Goal: Find specific page/section: Find specific page/section

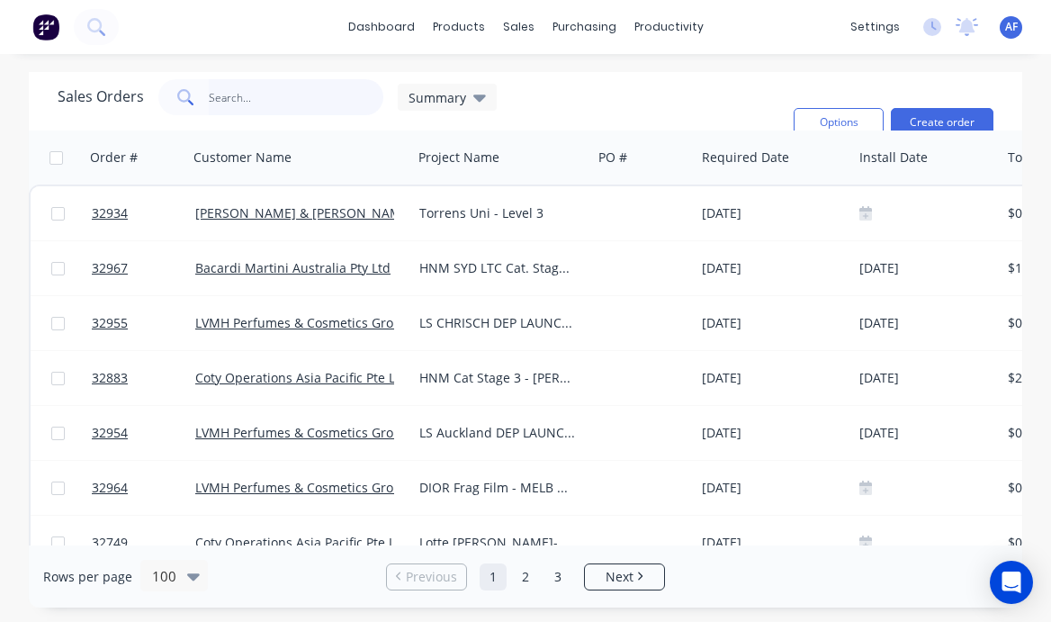
click at [238, 86] on input "text" at bounding box center [296, 97] width 175 height 36
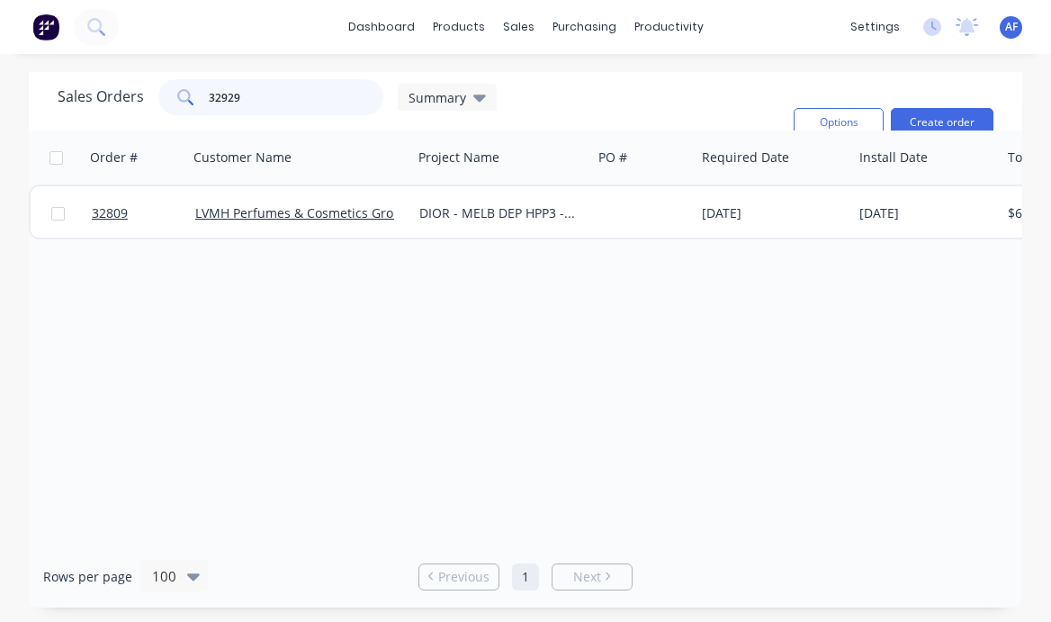
type input "32929"
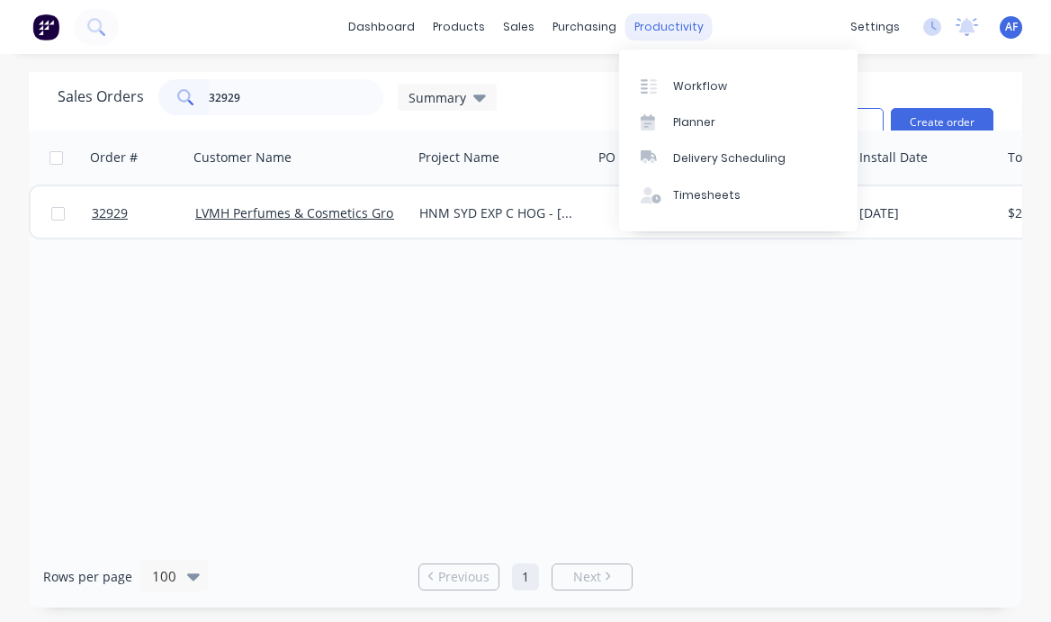
click at [658, 30] on div "productivity" at bounding box center [668, 26] width 87 height 27
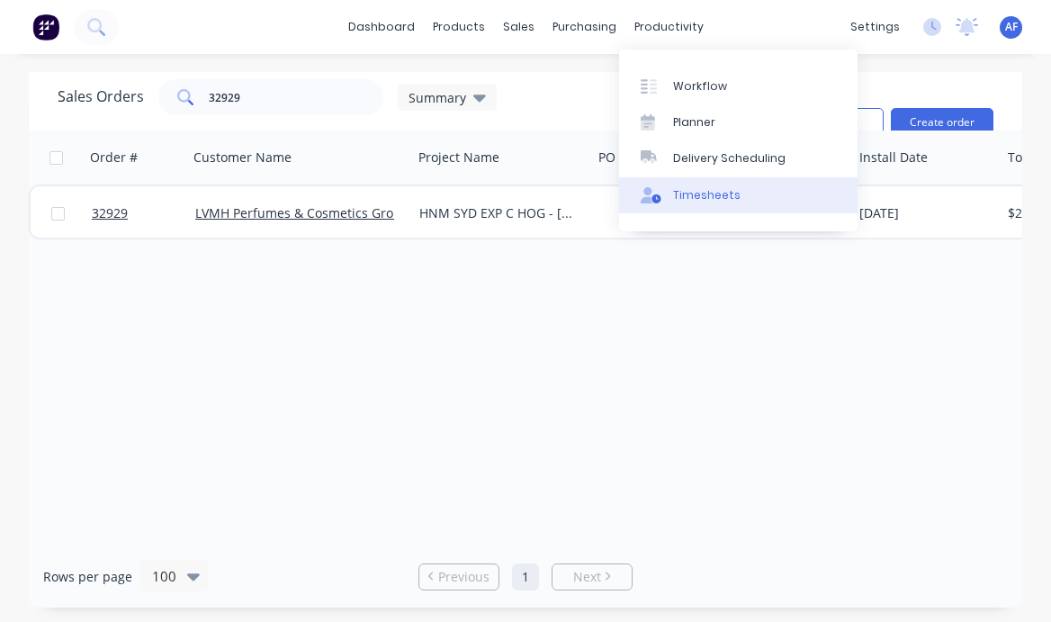
click at [712, 201] on div "Timesheets" at bounding box center [706, 195] width 67 height 16
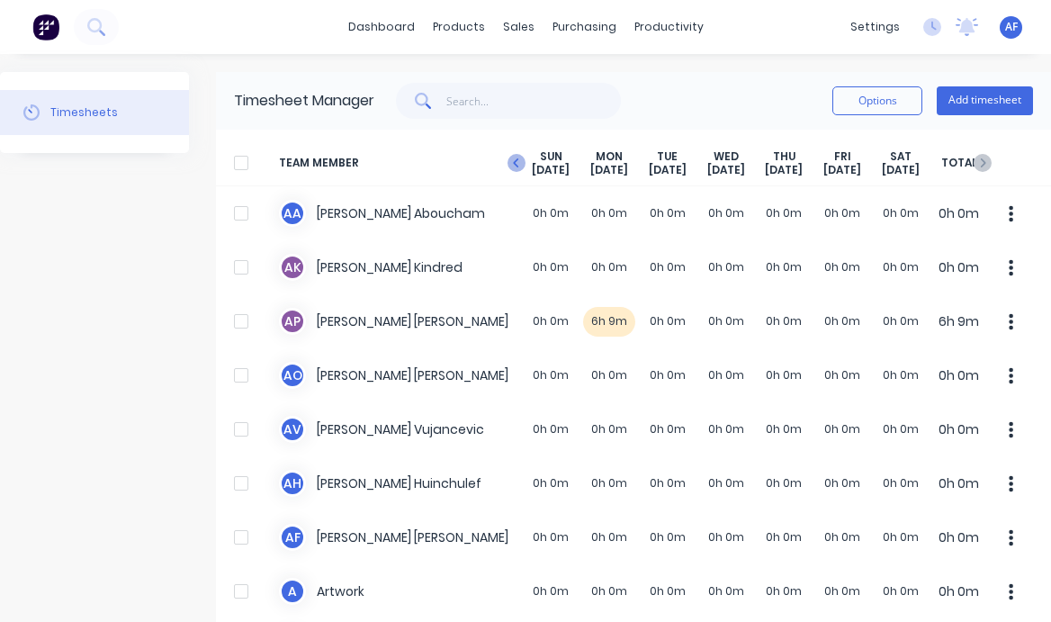
click at [512, 165] on icon "button" at bounding box center [516, 163] width 18 height 18
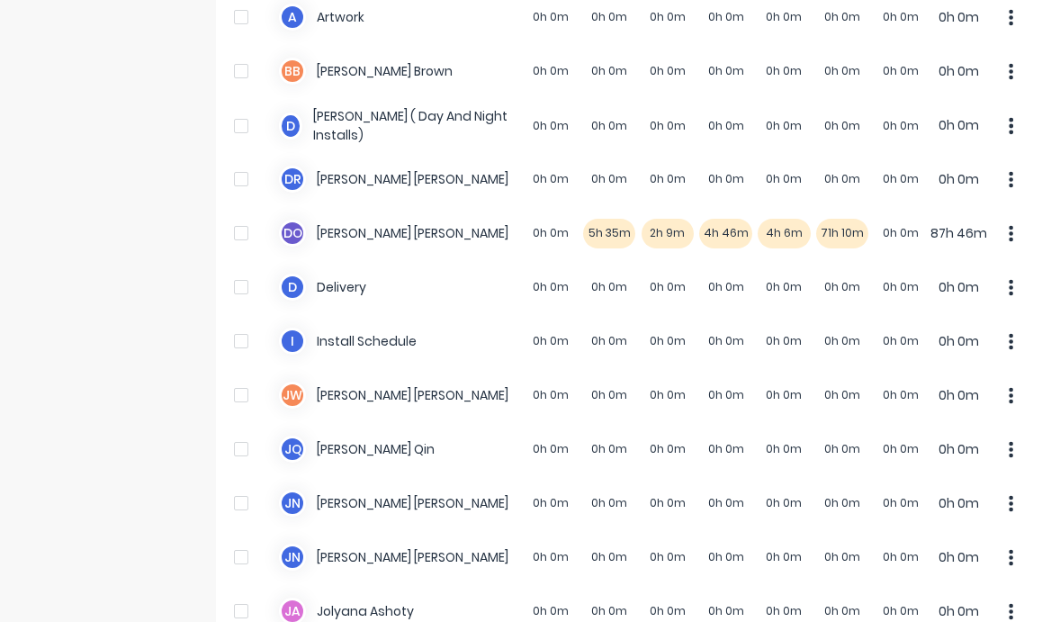
scroll to position [534, 0]
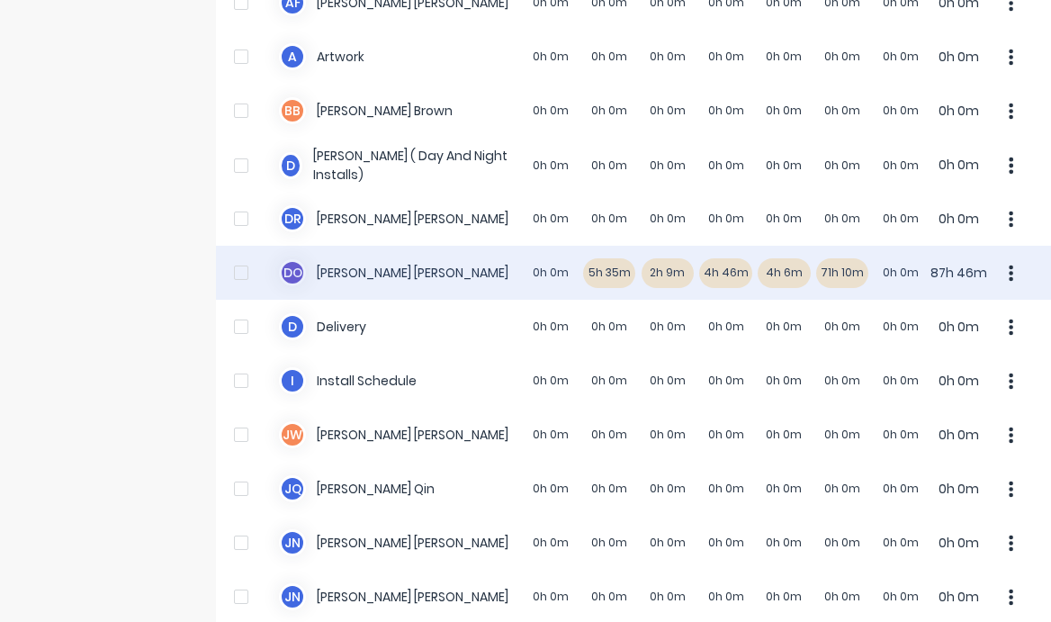
click at [829, 275] on div "D O [PERSON_NAME] 0h 0m 5h 35m 2h 9m 4h 46m 4h 6m 71h 10m 0h 0m 87h 46m" at bounding box center [633, 273] width 835 height 54
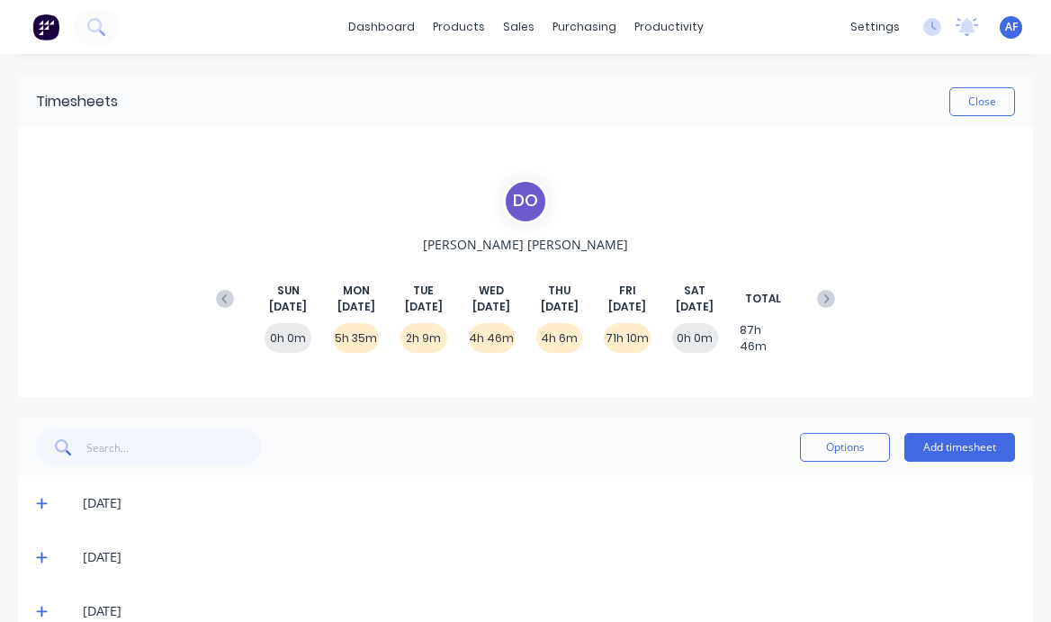
click at [613, 353] on div "71h 10m" at bounding box center [627, 338] width 46 height 30
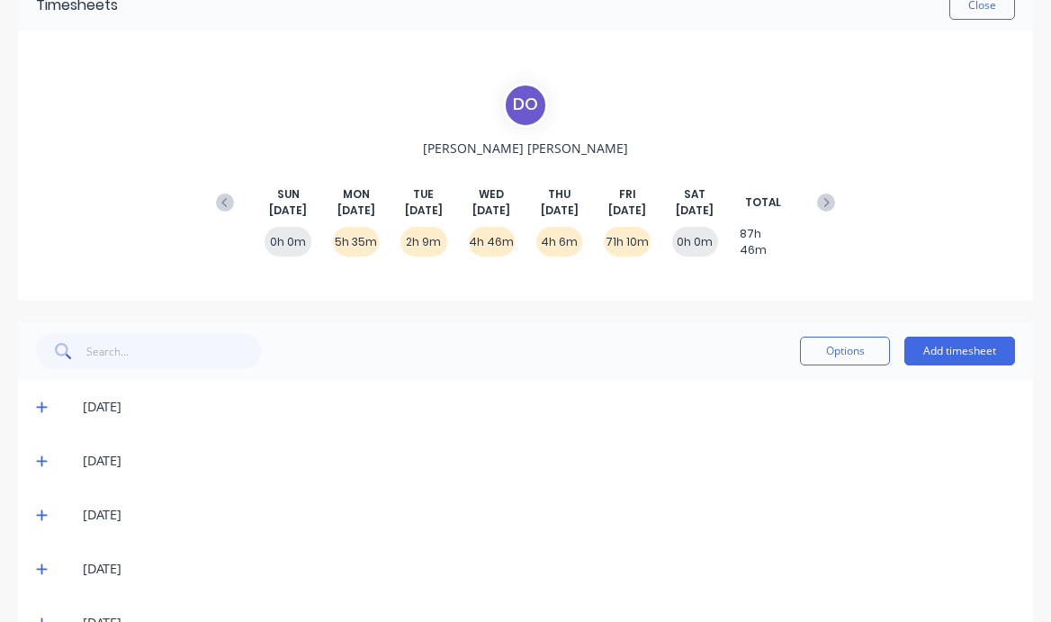
scroll to position [147, 0]
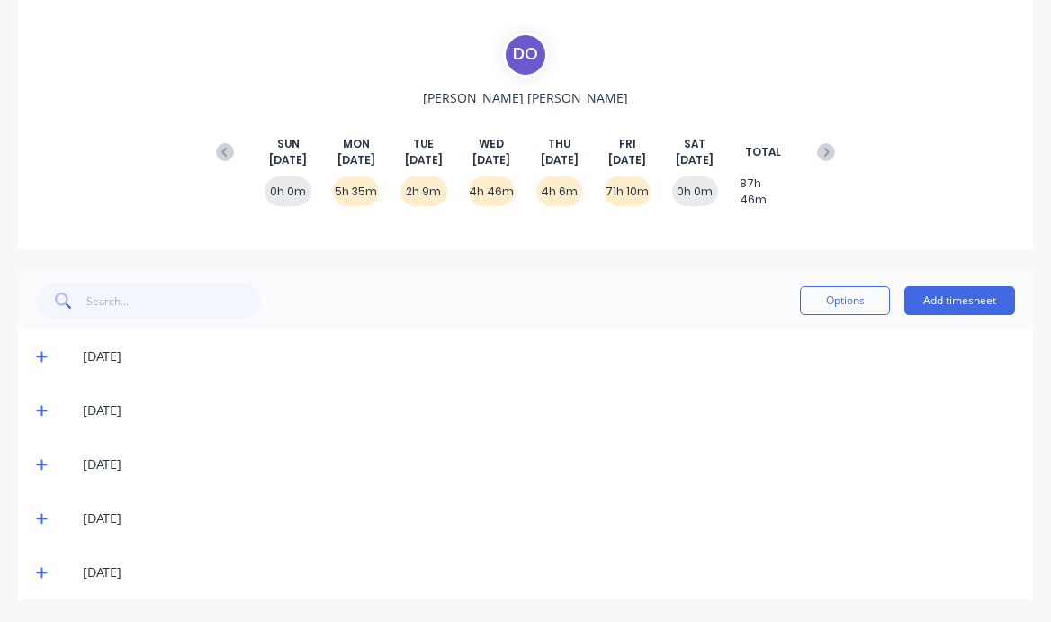
click at [41, 573] on icon at bounding box center [41, 573] width 11 height 11
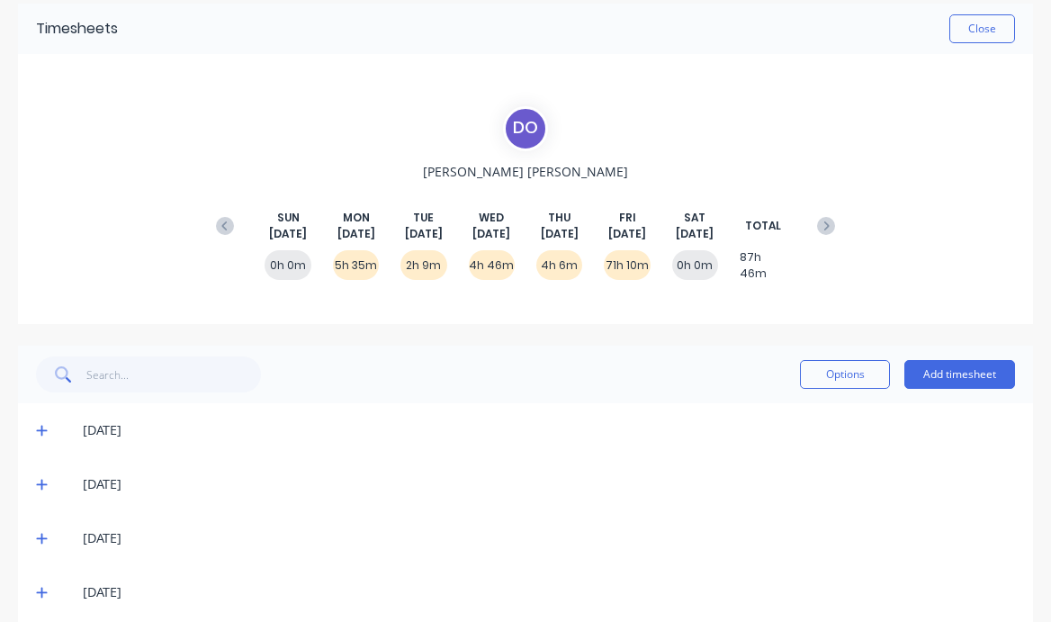
scroll to position [0, 0]
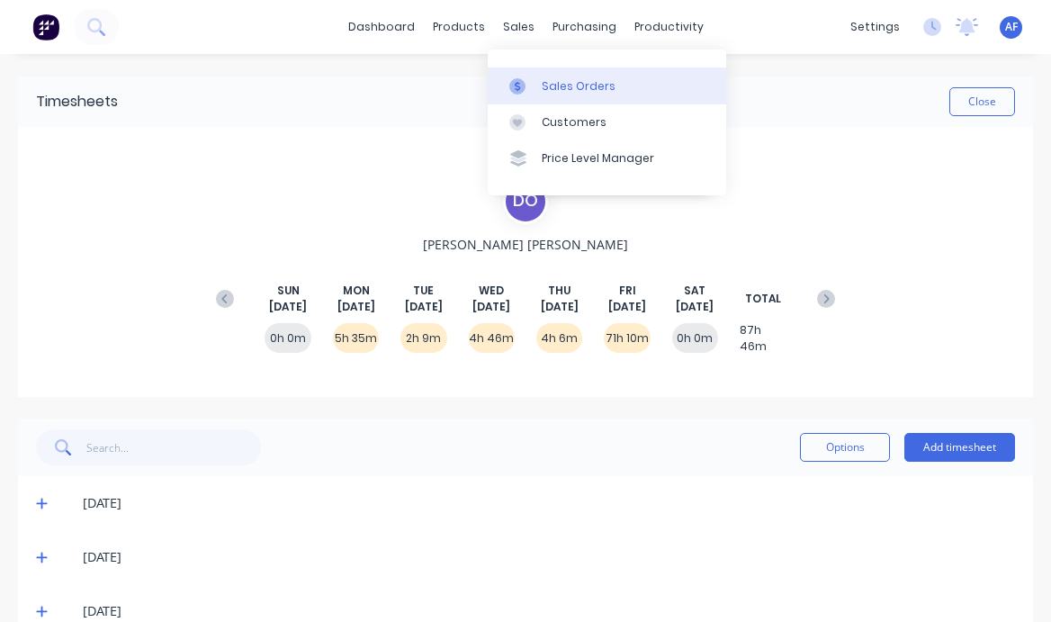
click at [554, 87] on div "Sales Orders" at bounding box center [578, 86] width 74 height 16
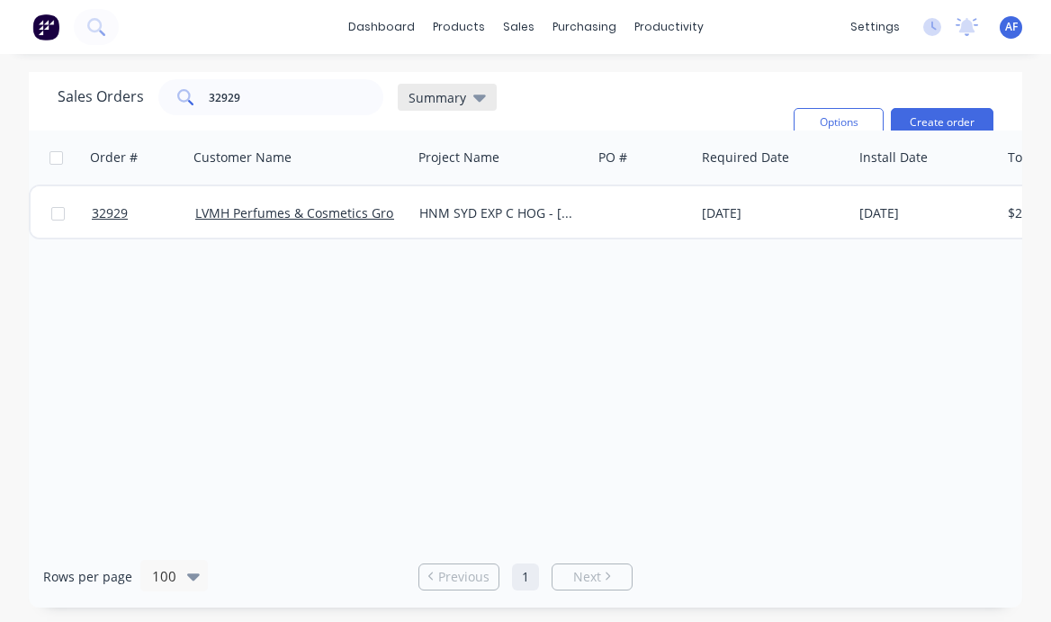
click at [473, 95] on icon at bounding box center [479, 97] width 13 height 7
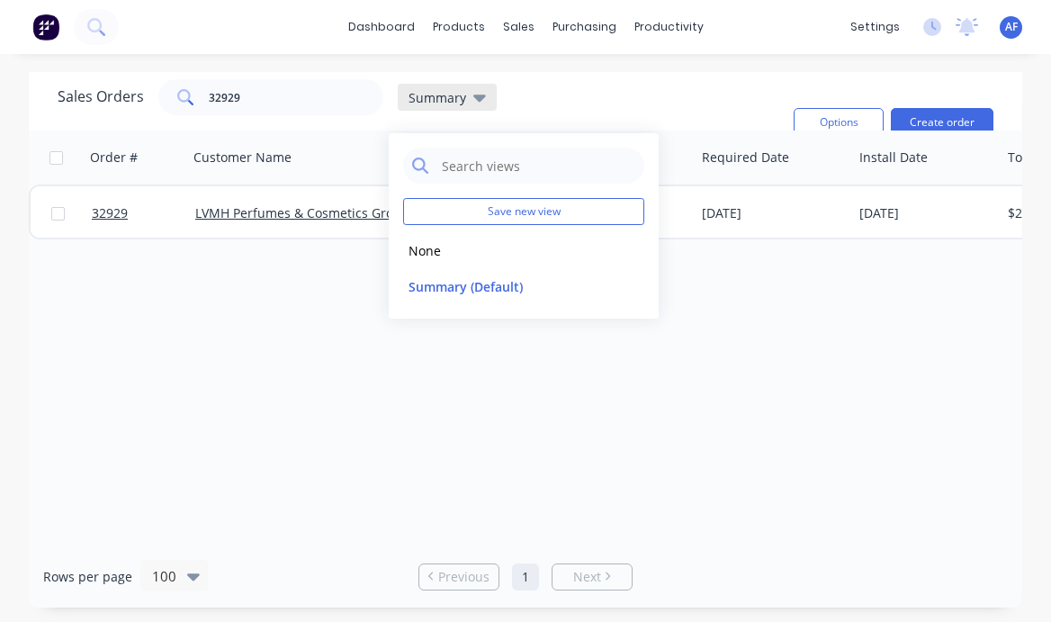
click at [468, 97] on div "Summary" at bounding box center [446, 97] width 77 height 16
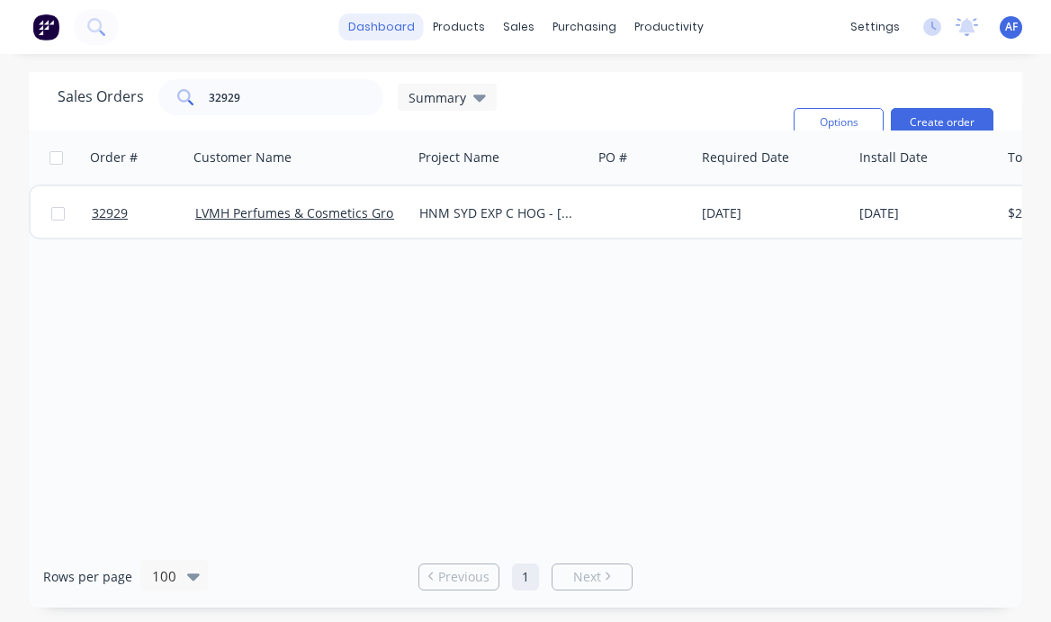
click at [383, 27] on link "dashboard" at bounding box center [381, 26] width 85 height 27
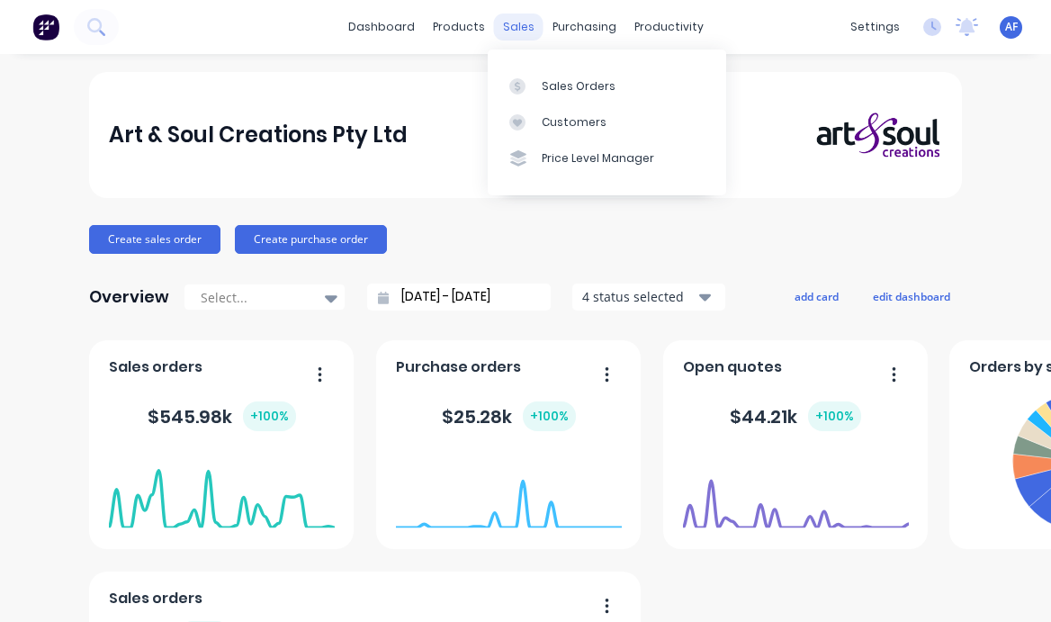
click at [512, 39] on div "sales" at bounding box center [518, 26] width 49 height 27
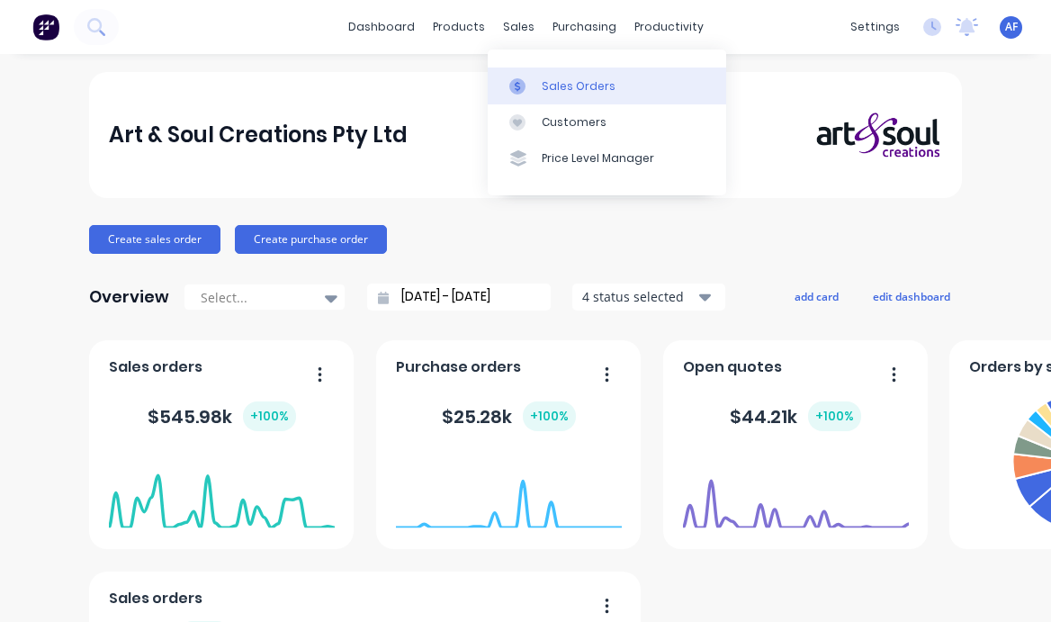
click at [563, 86] on div "Sales Orders" at bounding box center [578, 86] width 74 height 16
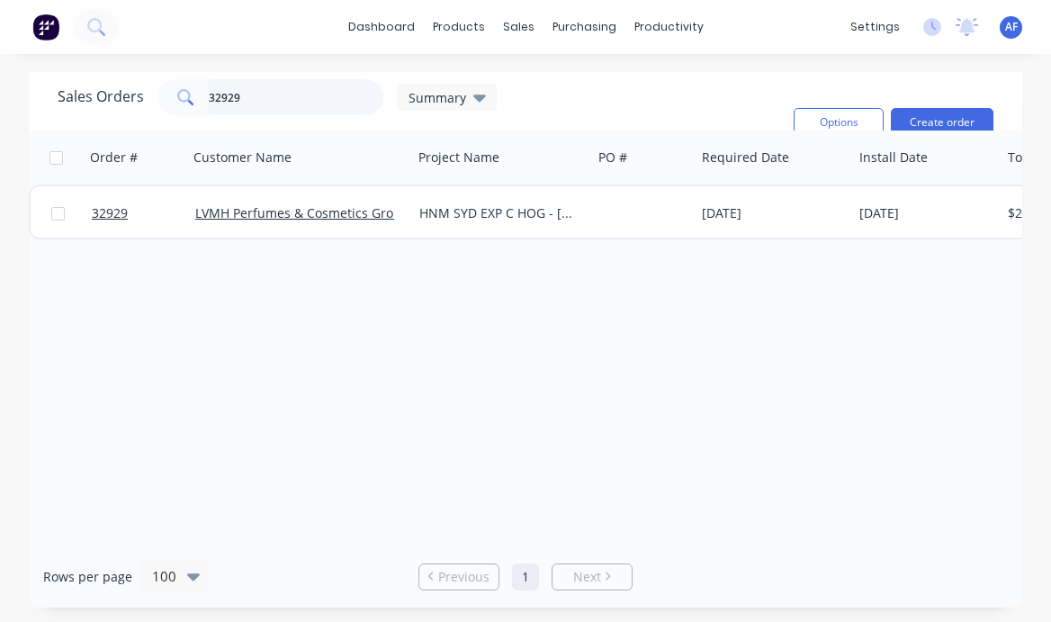
drag, startPoint x: 270, startPoint y: 102, endPoint x: 127, endPoint y: 95, distance: 143.1
click at [132, 98] on div "Sales Orders 32929 Summary" at bounding box center [277, 97] width 439 height 36
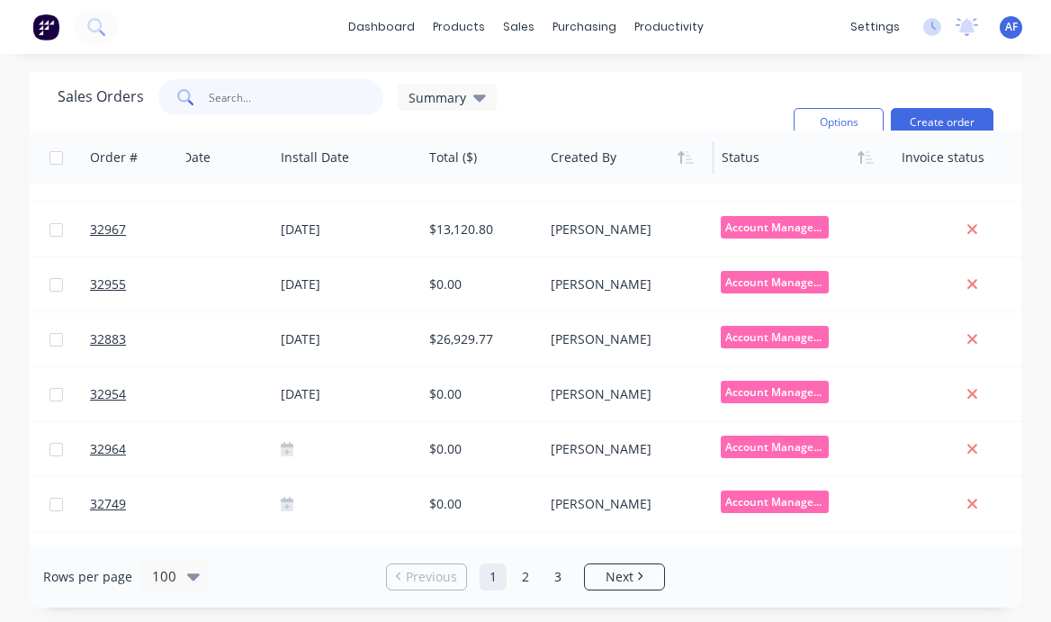
scroll to position [40, 578]
click at [473, 98] on icon at bounding box center [479, 97] width 13 height 20
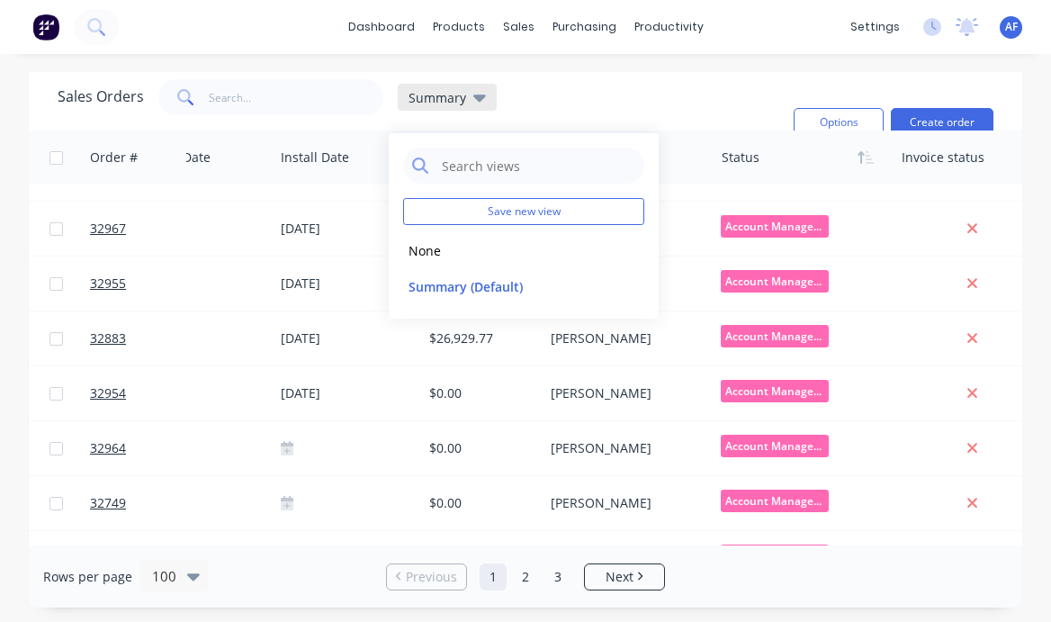
click at [473, 99] on icon at bounding box center [479, 97] width 13 height 20
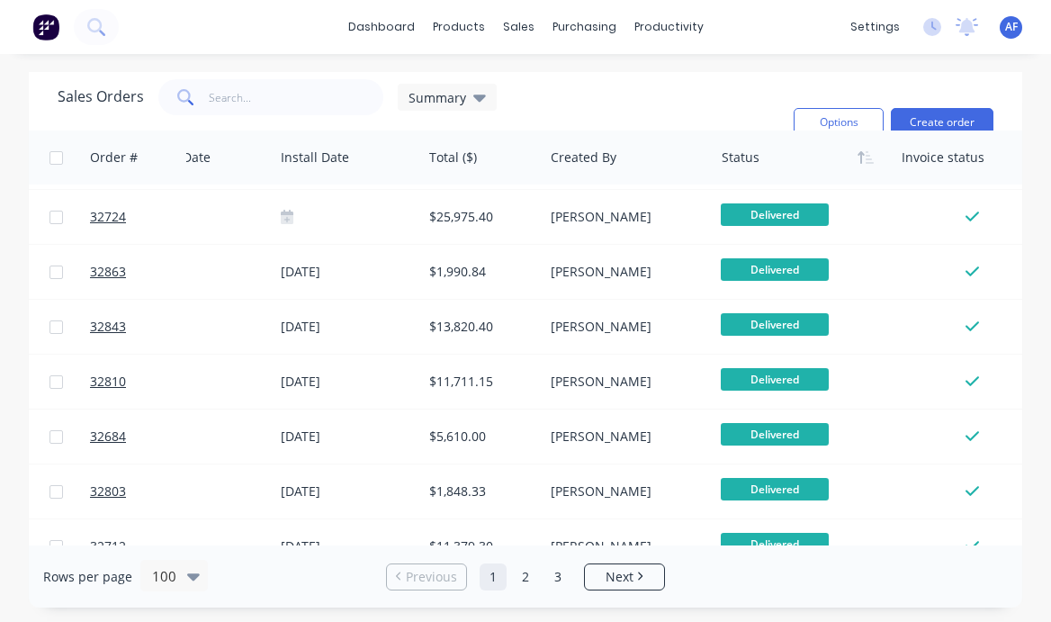
scroll to position [5135, 578]
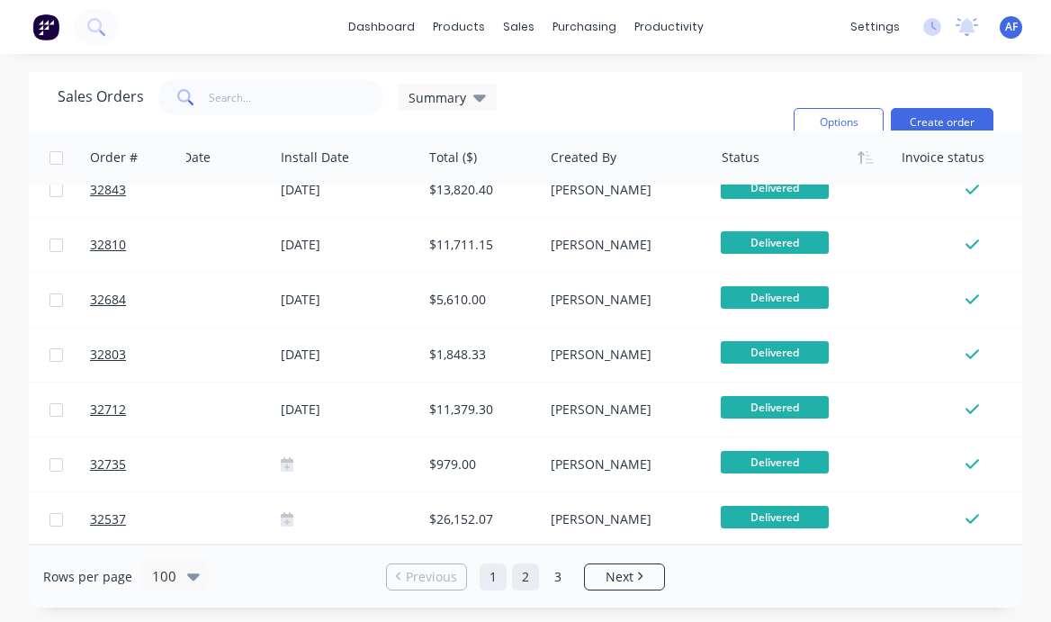
click at [521, 581] on link "2" at bounding box center [525, 576] width 27 height 27
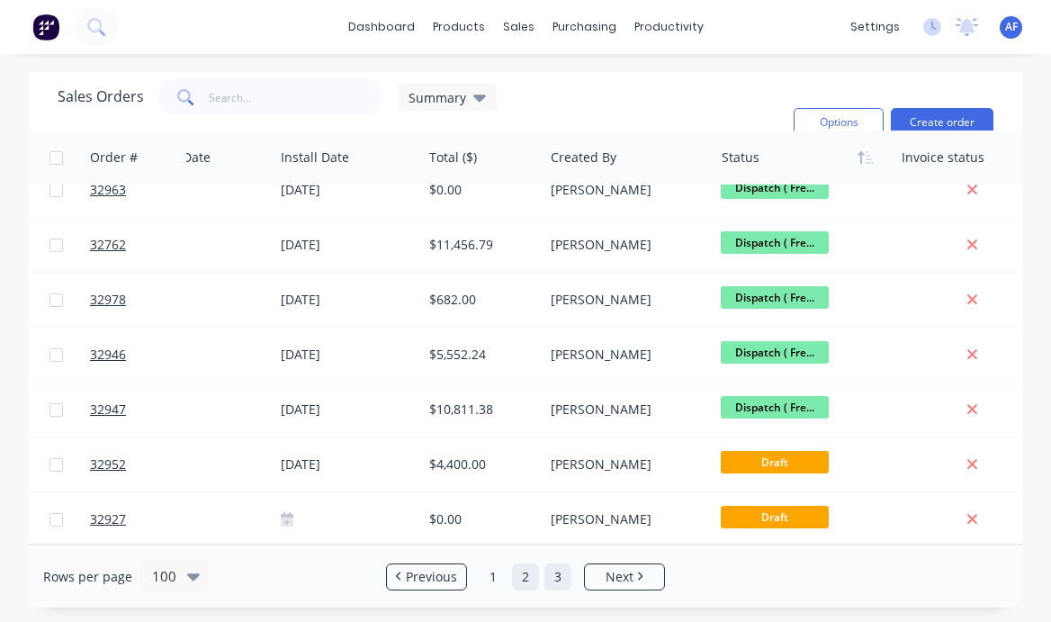
click at [559, 578] on link "3" at bounding box center [557, 576] width 27 height 27
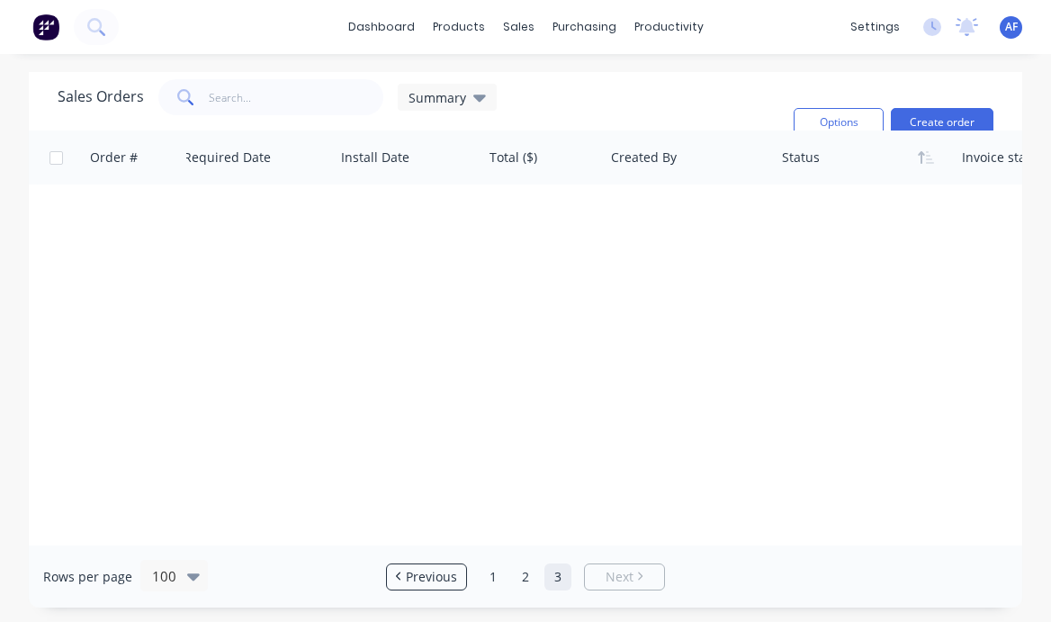
scroll to position [0, 518]
